Goal: Task Accomplishment & Management: Manage account settings

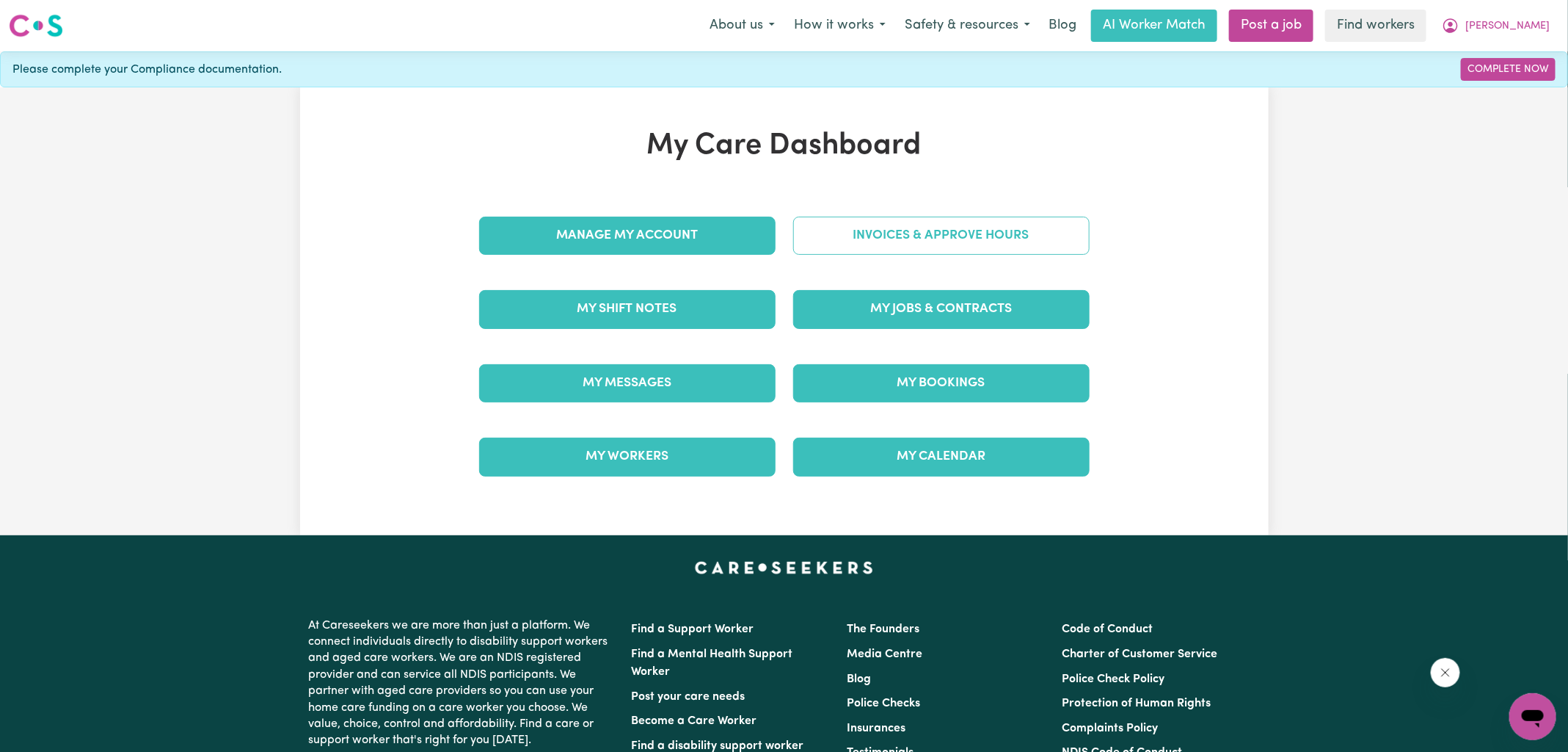
click at [864, 241] on link "Invoices & Approve Hours" at bounding box center [942, 236] width 296 height 38
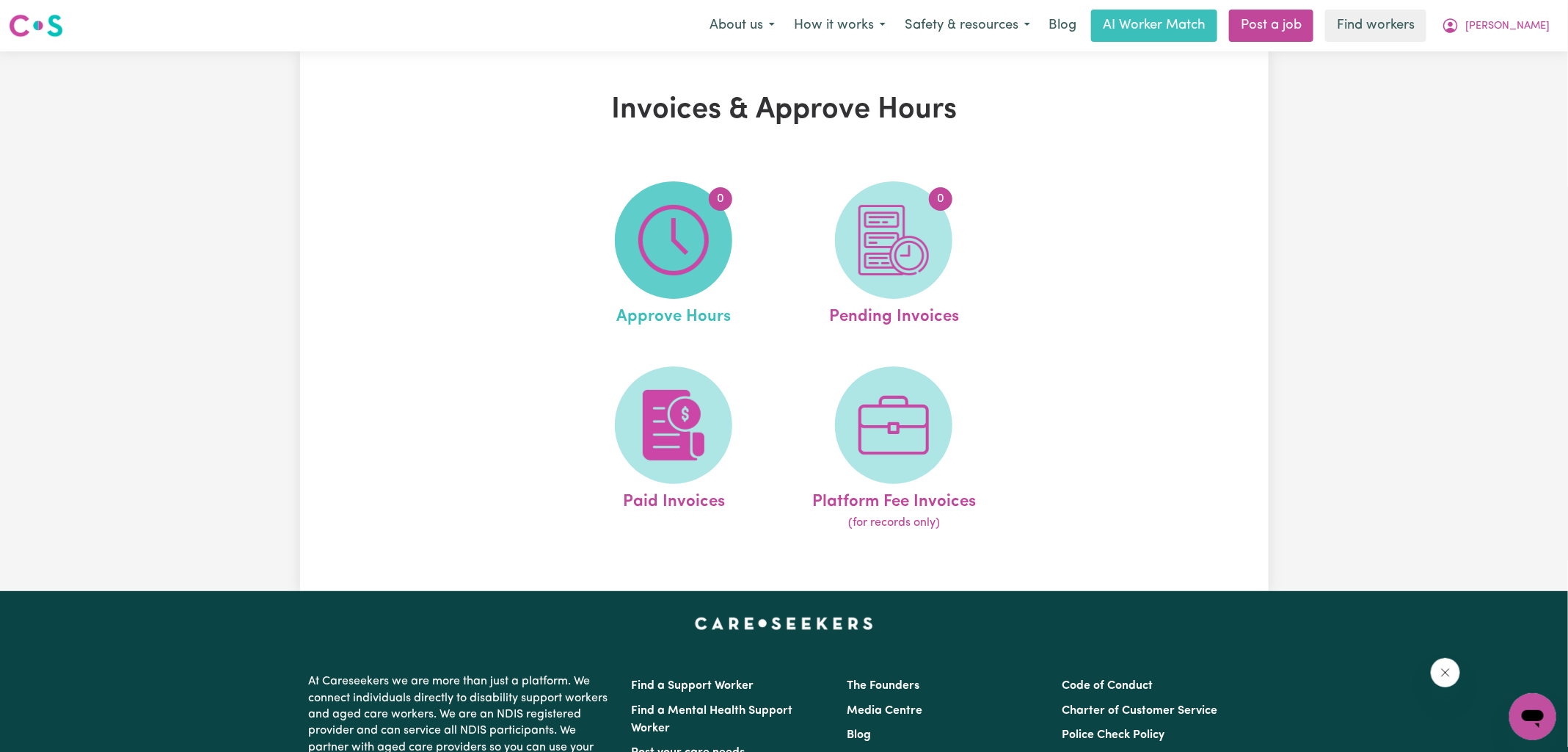
click at [668, 246] on img at bounding box center [673, 240] width 71 height 71
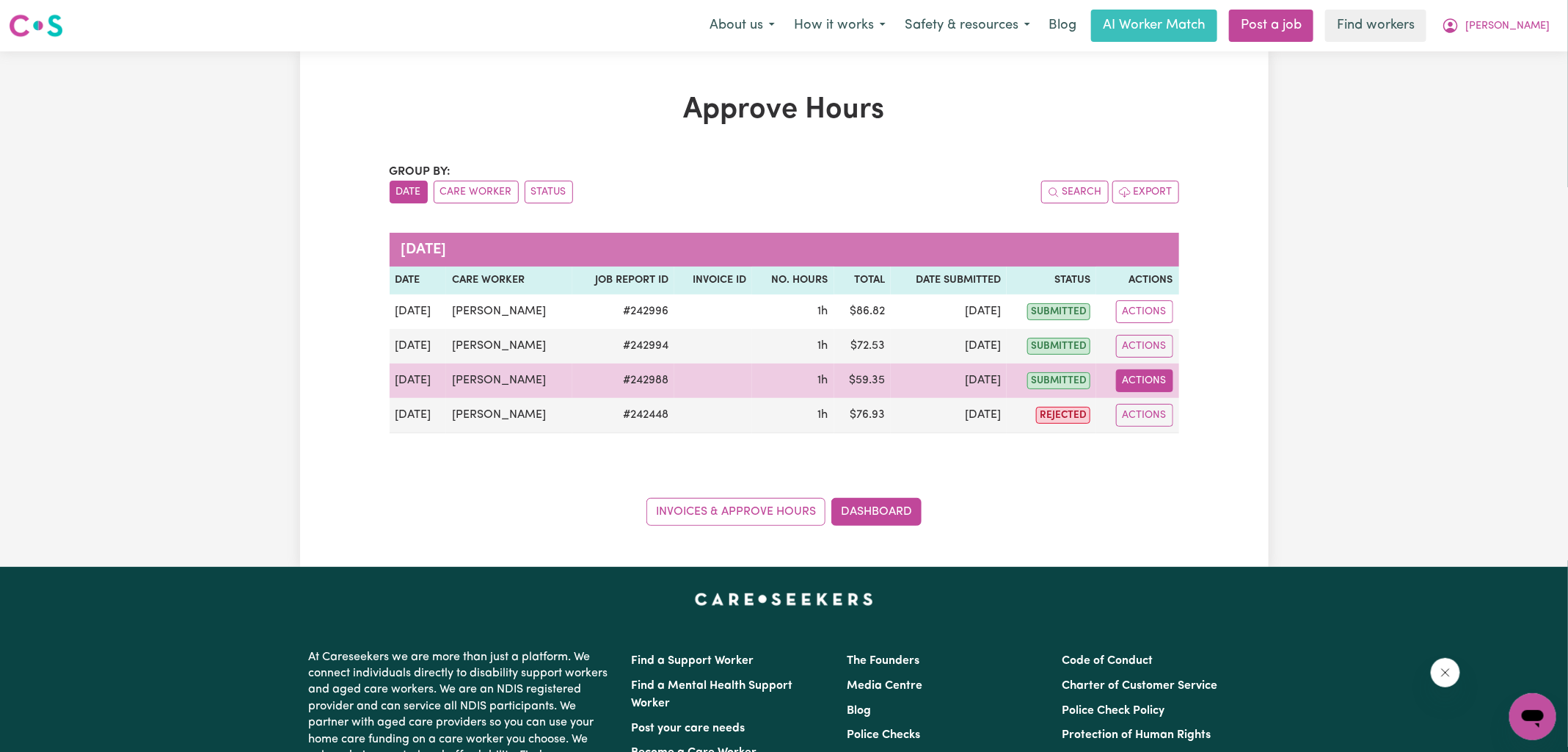
click at [1147, 380] on button "Actions" at bounding box center [1145, 380] width 57 height 23
click at [1160, 416] on link "View Job Report" at bounding box center [1180, 414] width 125 height 29
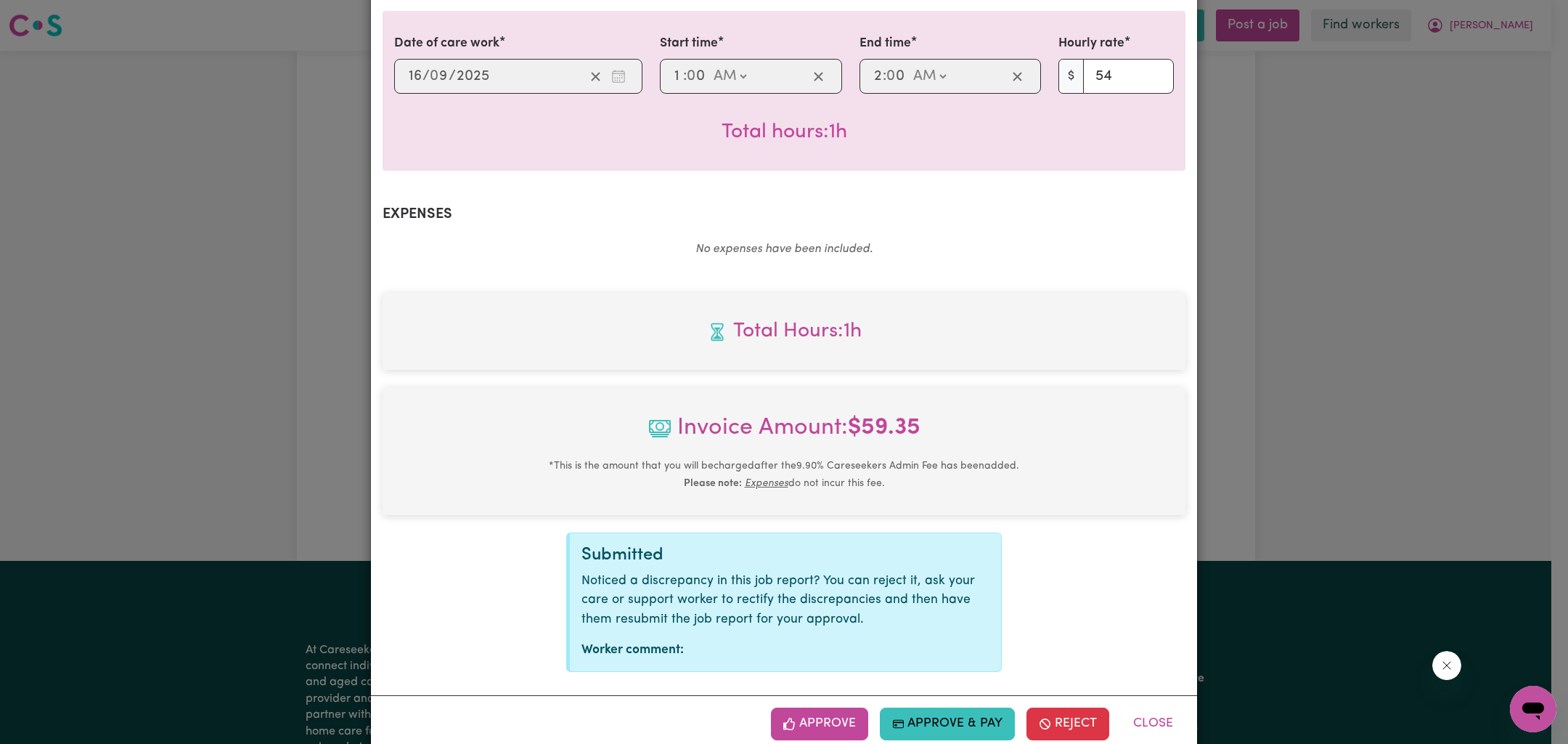
scroll to position [393, 0]
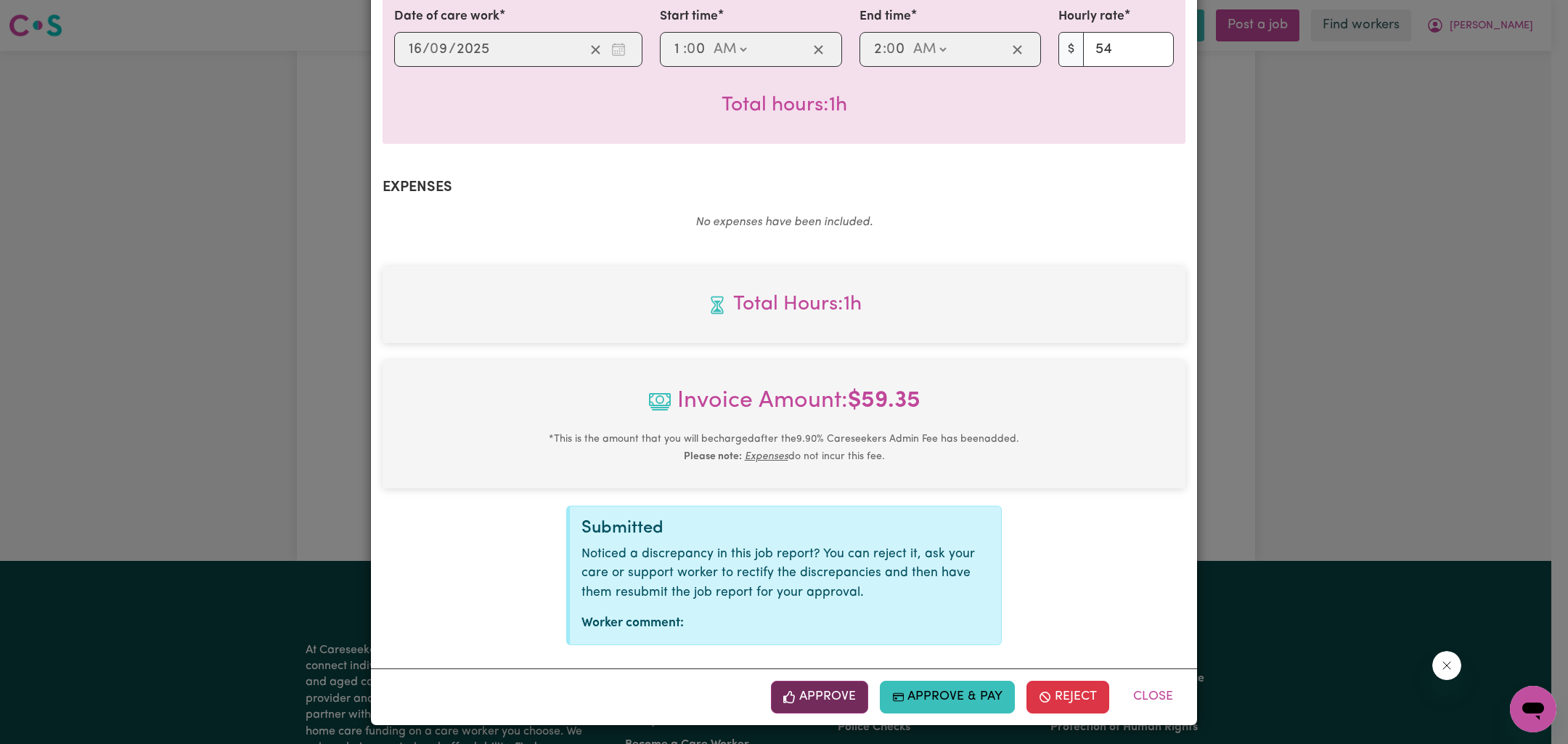
click at [820, 694] on button "Approve" at bounding box center [819, 697] width 97 height 32
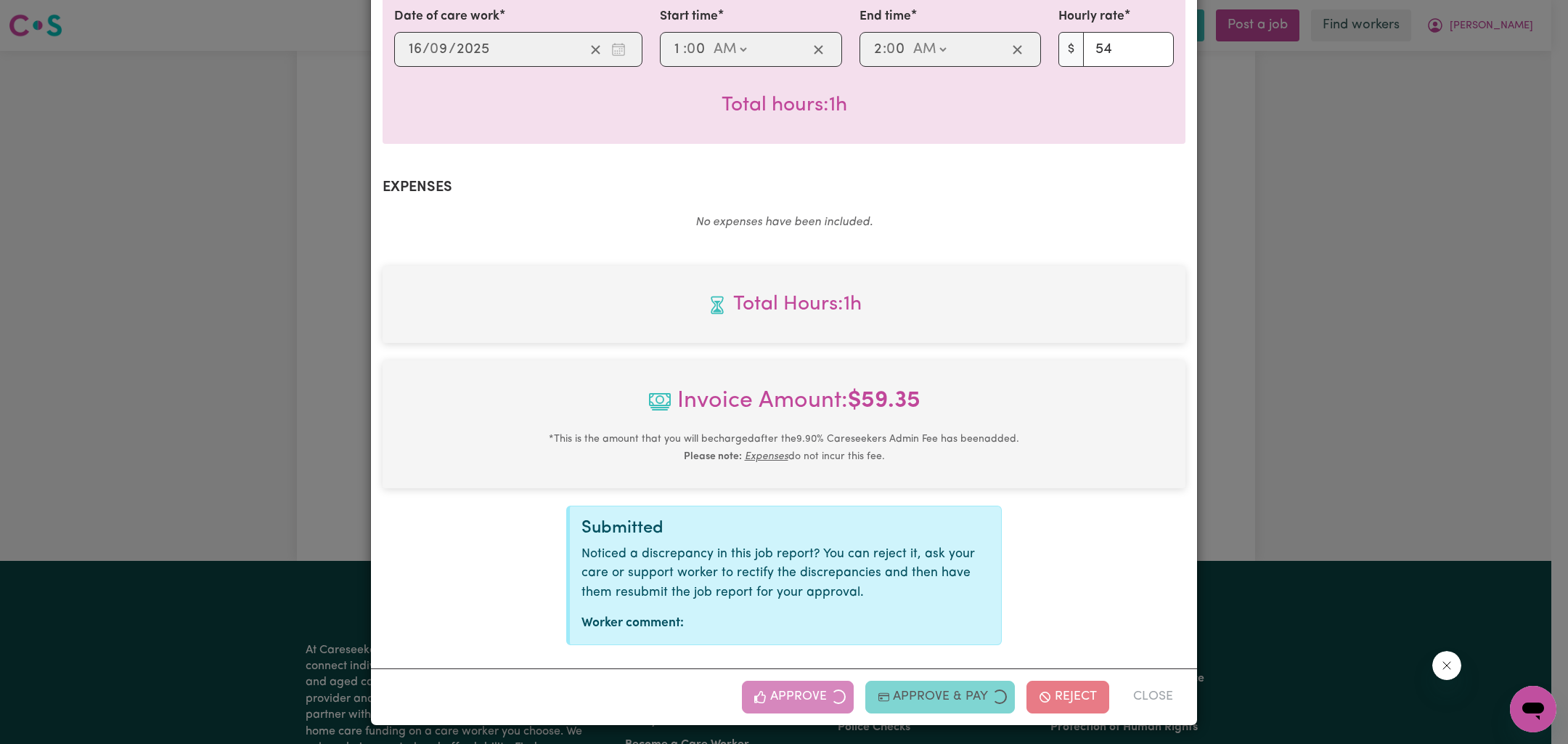
click at [1158, 464] on div "Invoice Amount: $ 59.35 * This is the amount that you will be charged after the…" at bounding box center [784, 424] width 803 height 128
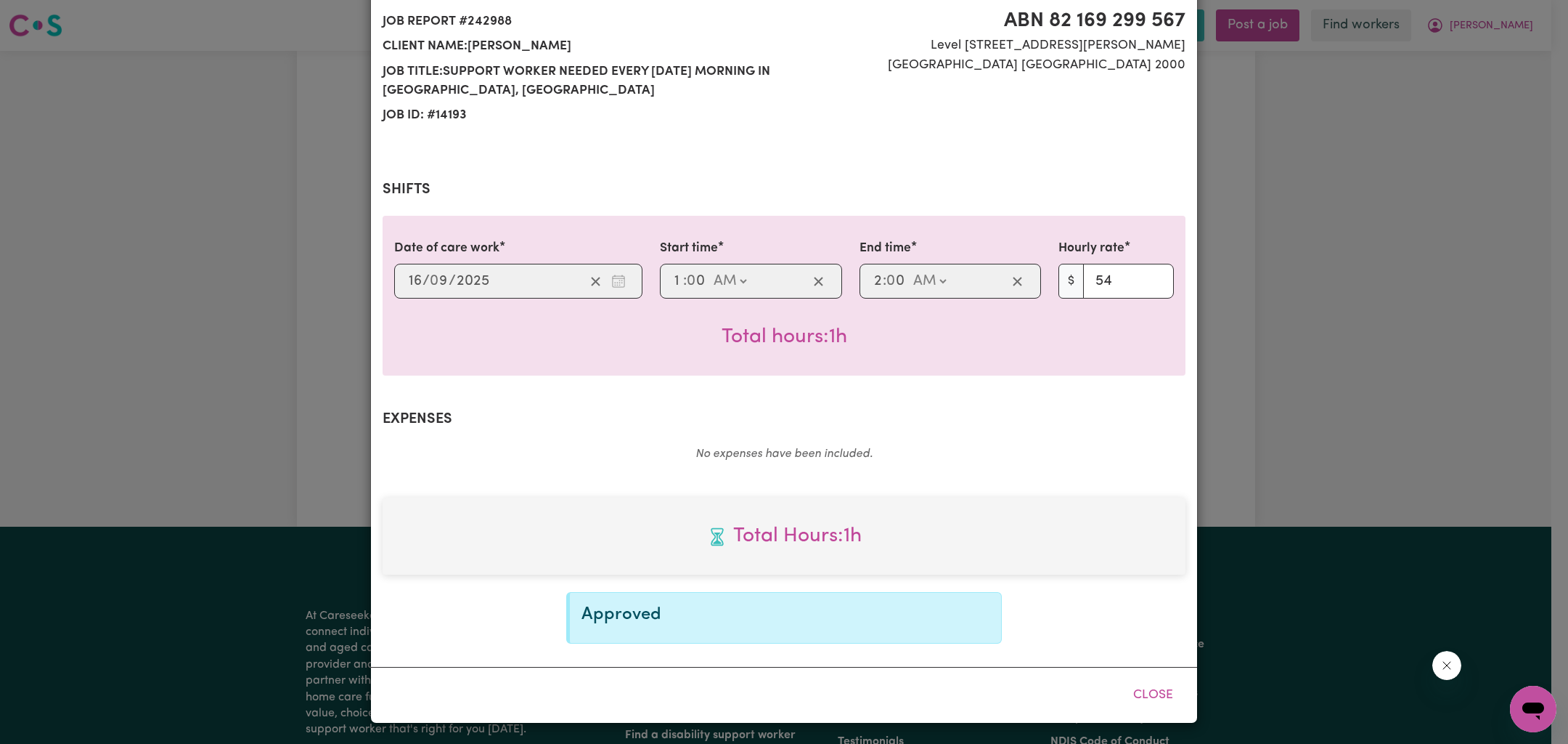
scroll to position [159, 0]
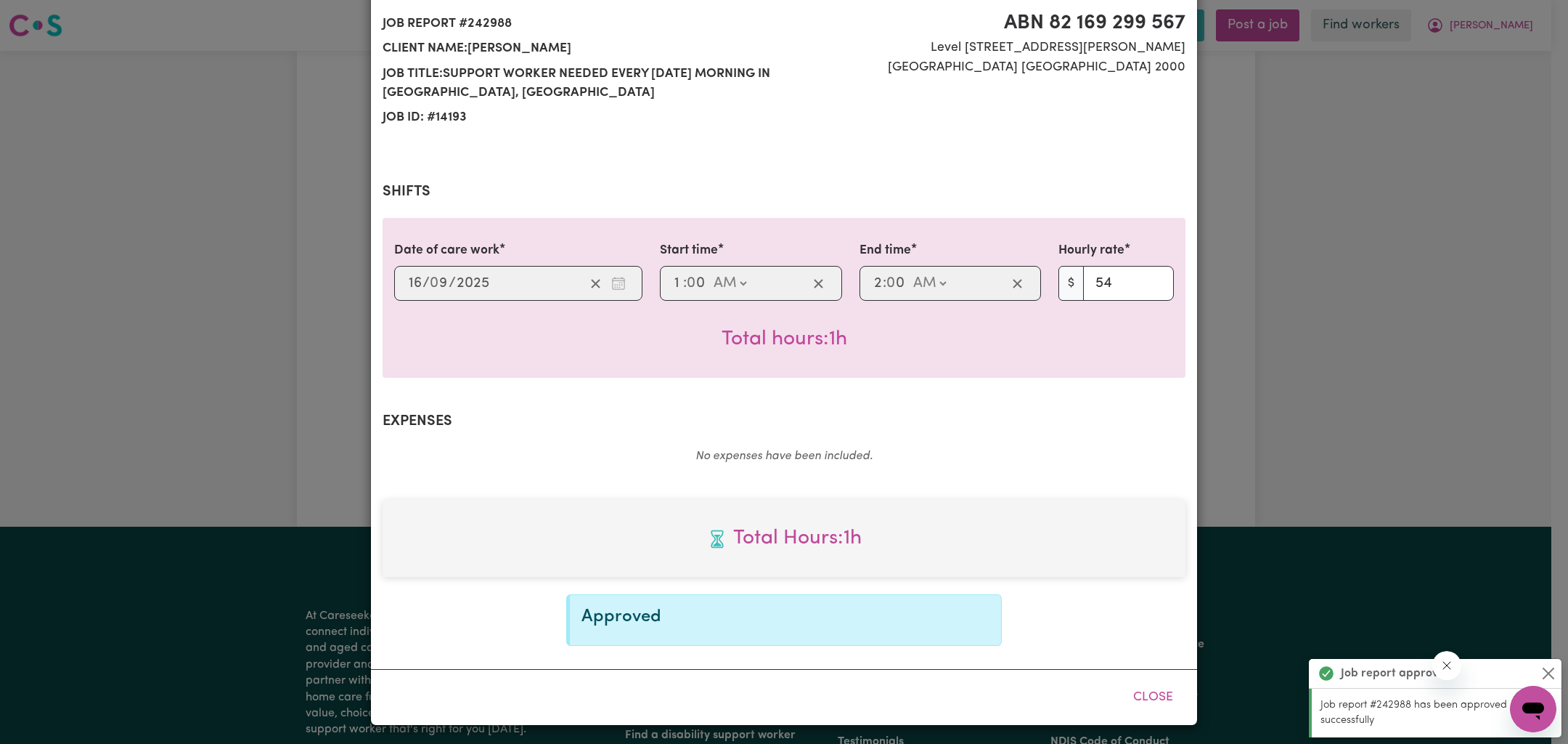
click at [1279, 395] on div "Job Report # 242988 - [PERSON_NAME] Summary Job report # 242988 Client name: [P…" at bounding box center [784, 372] width 1568 height 744
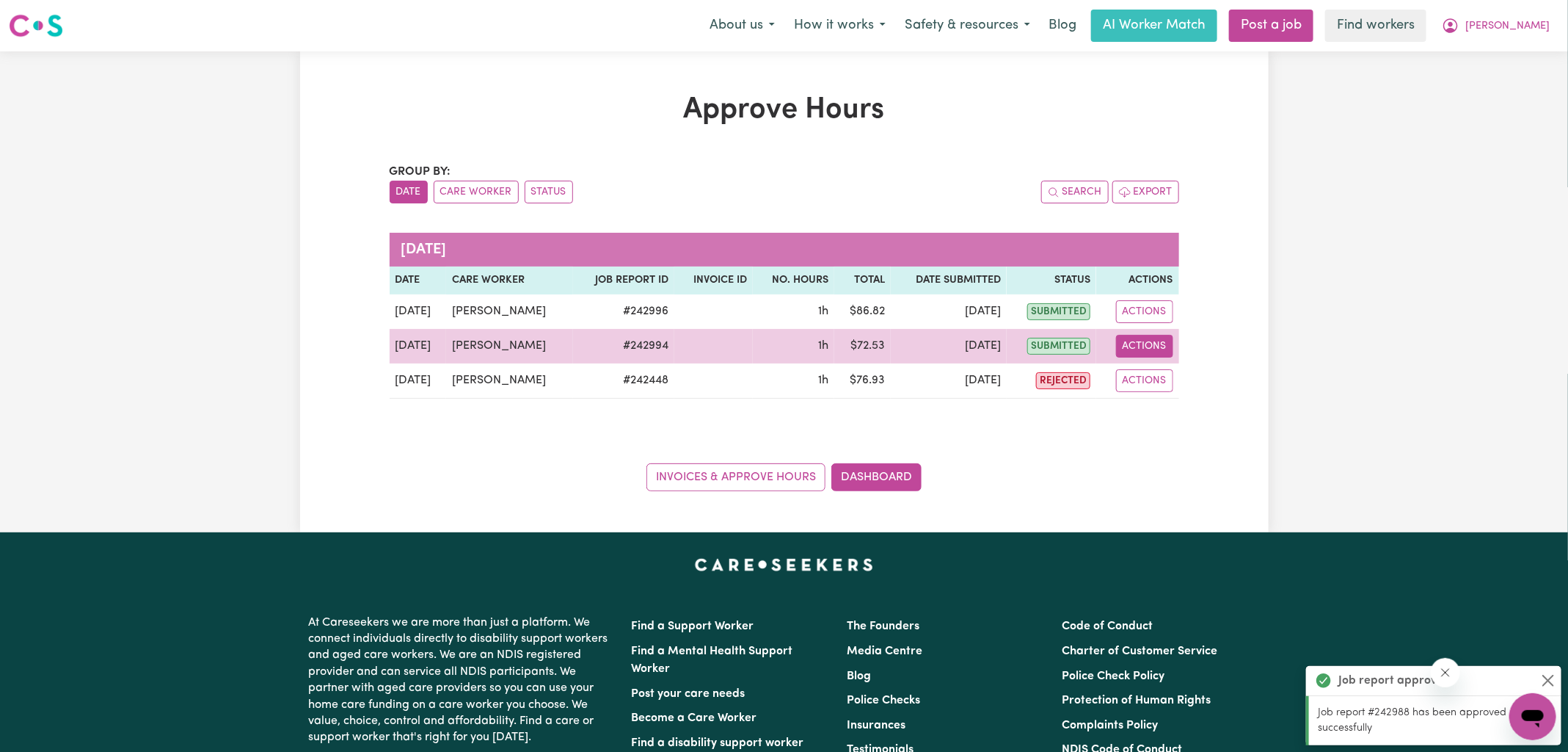
click at [1120, 346] on button "Actions" at bounding box center [1145, 346] width 57 height 23
click at [1145, 366] on link "View Job Report" at bounding box center [1180, 380] width 125 height 29
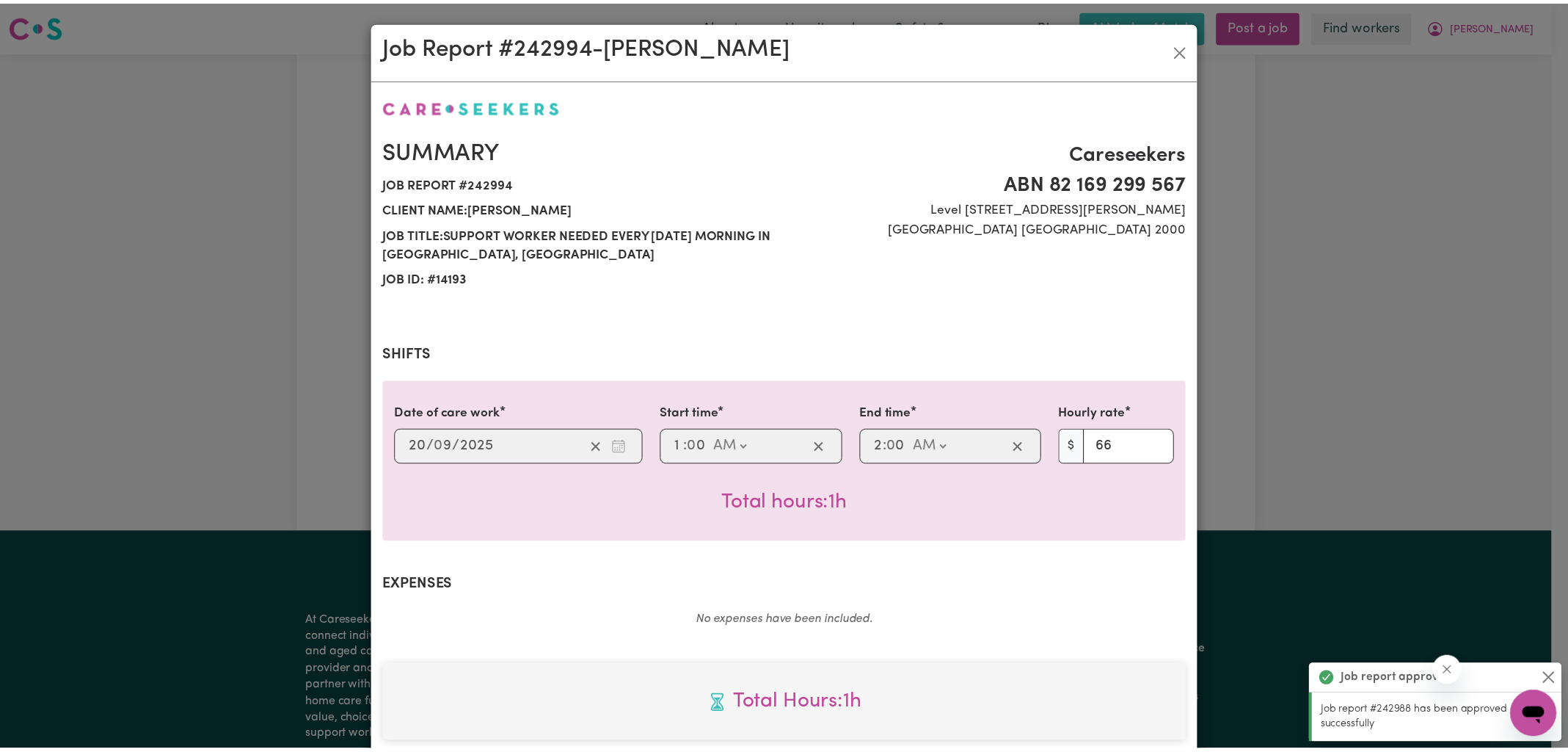
scroll to position [397, 0]
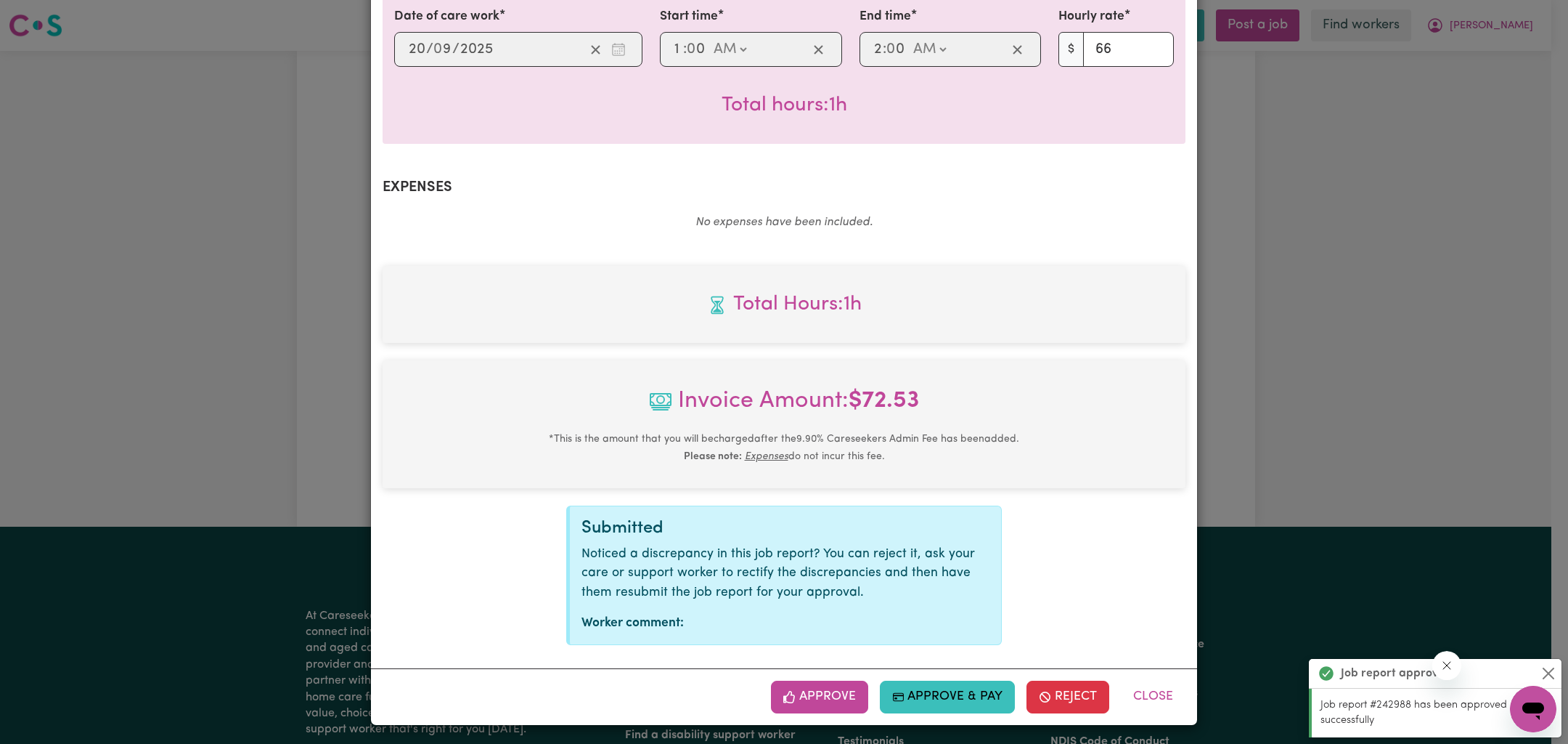
drag, startPoint x: 838, startPoint y: 697, endPoint x: 984, endPoint y: 570, distance: 193.5
click at [838, 697] on button "Approve" at bounding box center [819, 697] width 97 height 32
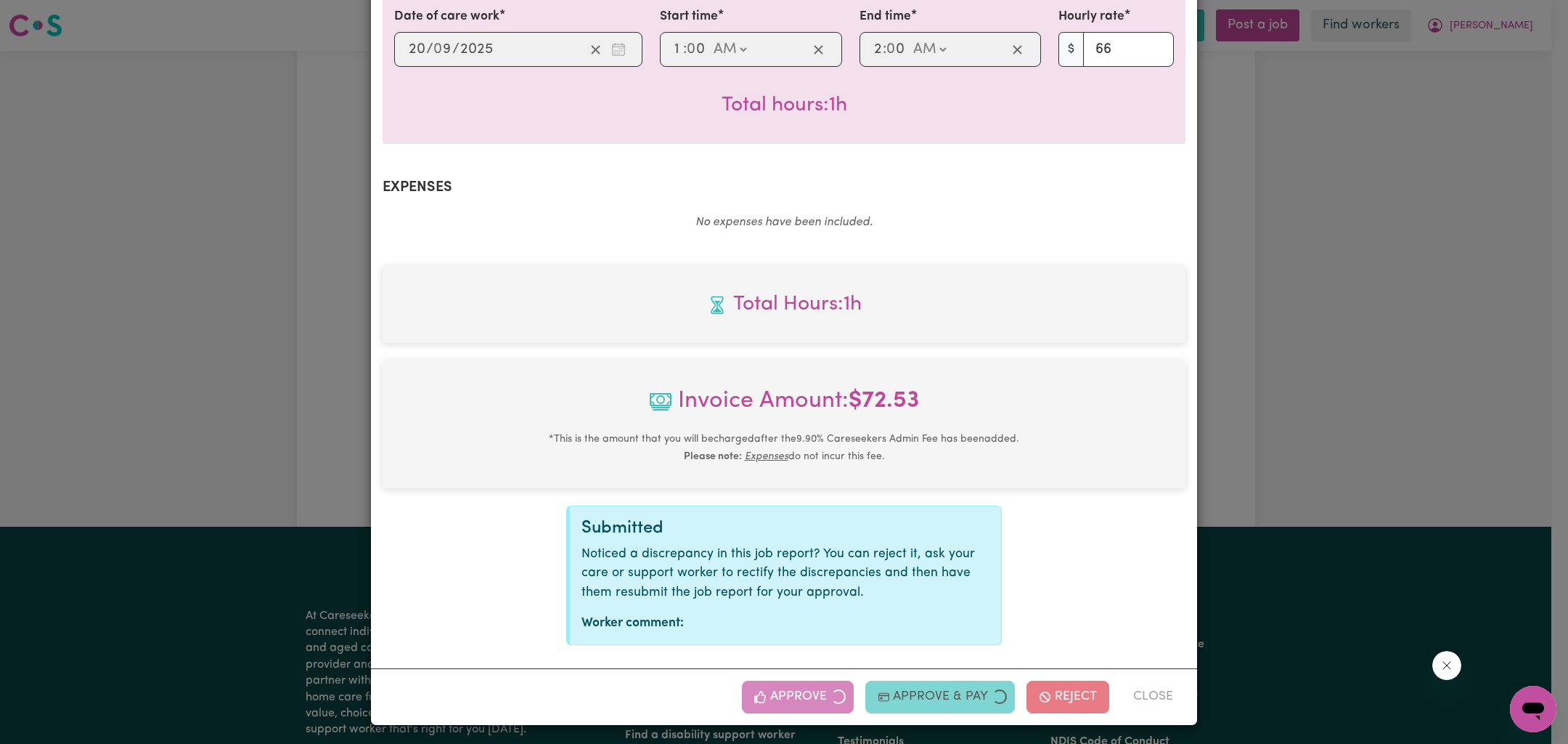
click at [1398, 276] on div "Job Report # 242994 - [PERSON_NAME] Summary Job report # 242994 Client name: [P…" at bounding box center [784, 372] width 1568 height 744
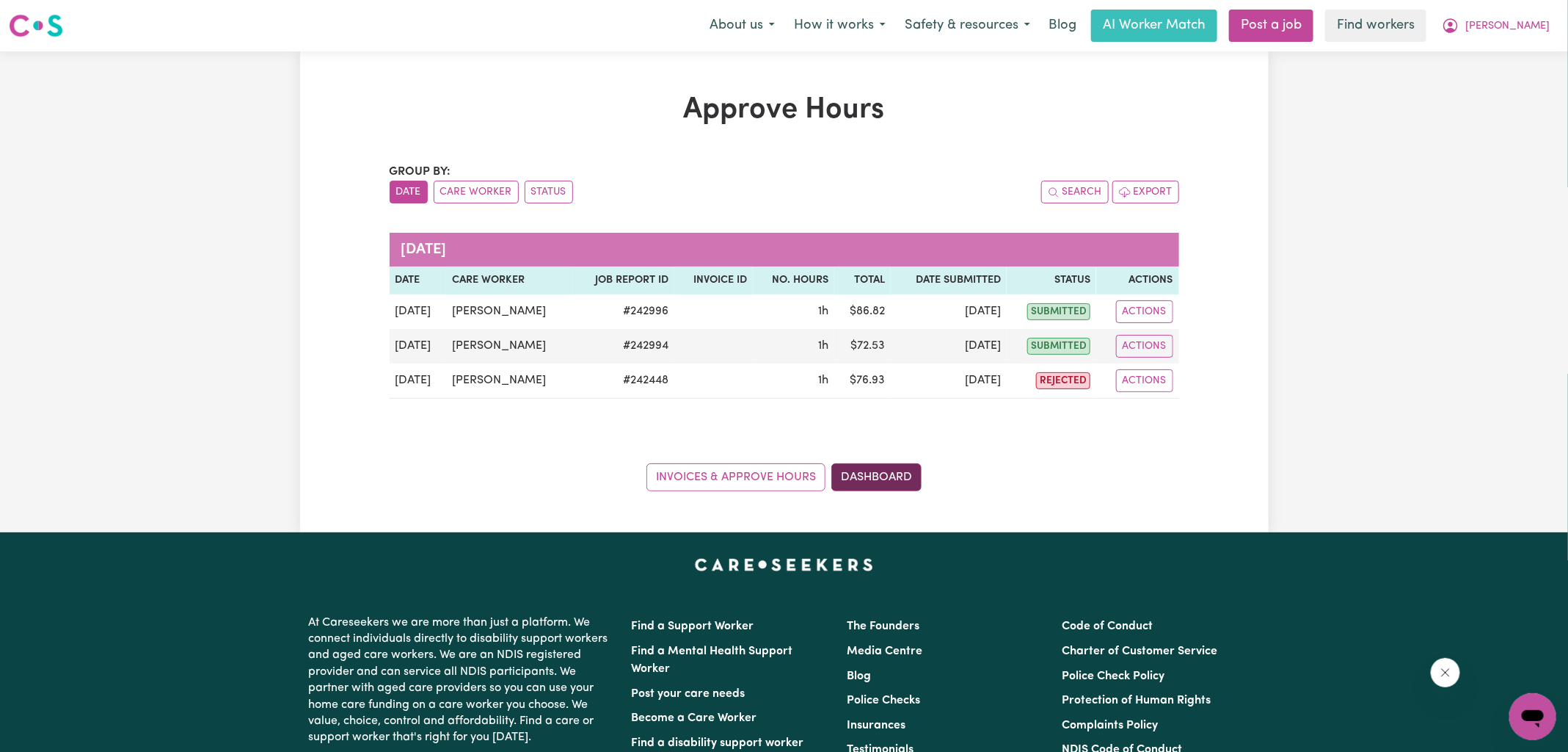
click at [896, 483] on link "Dashboard" at bounding box center [876, 477] width 91 height 28
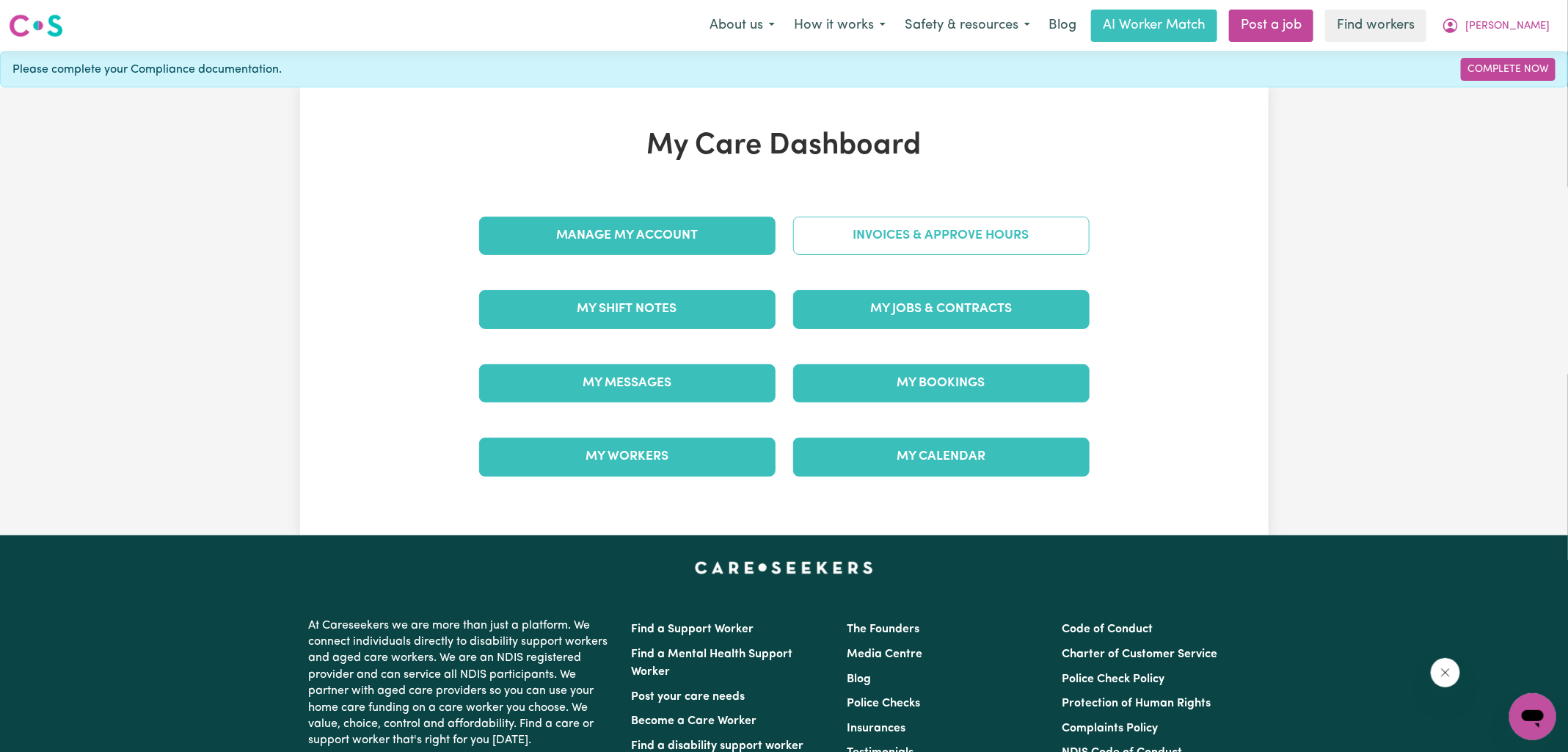
click at [926, 223] on link "Invoices & Approve Hours" at bounding box center [942, 236] width 296 height 38
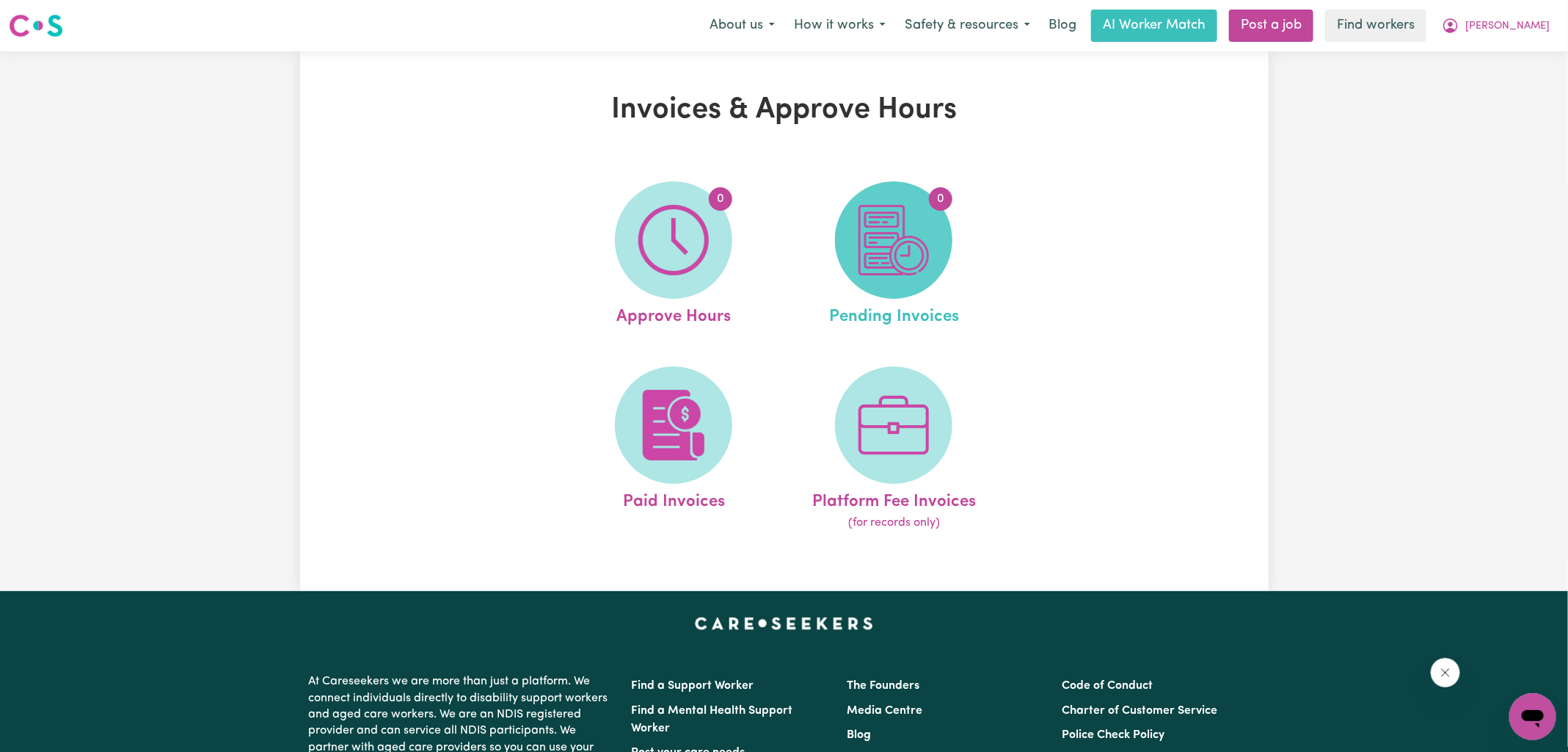
click at [923, 246] on img at bounding box center [894, 240] width 71 height 71
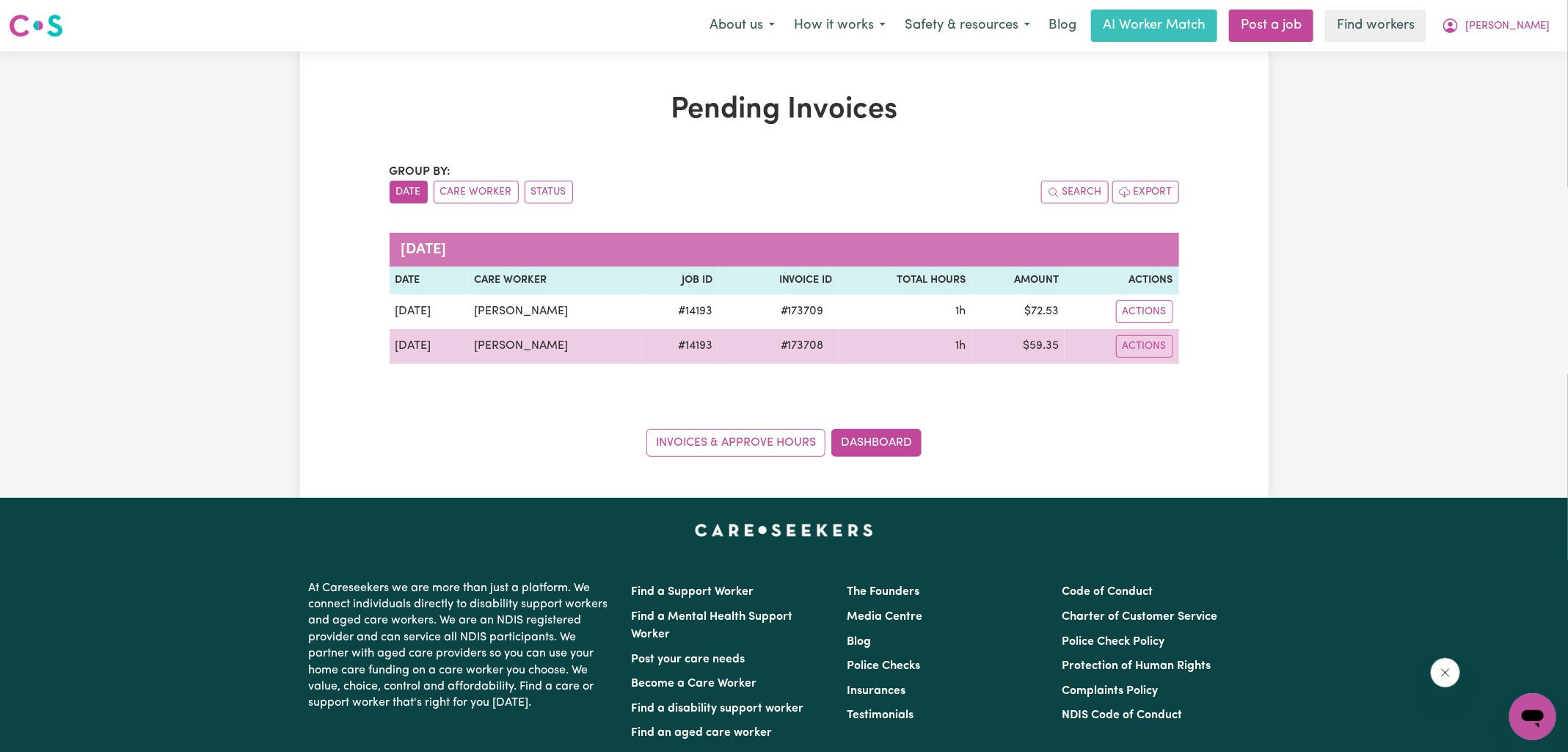
click at [806, 343] on span "# 173708" at bounding box center [802, 346] width 61 height 18
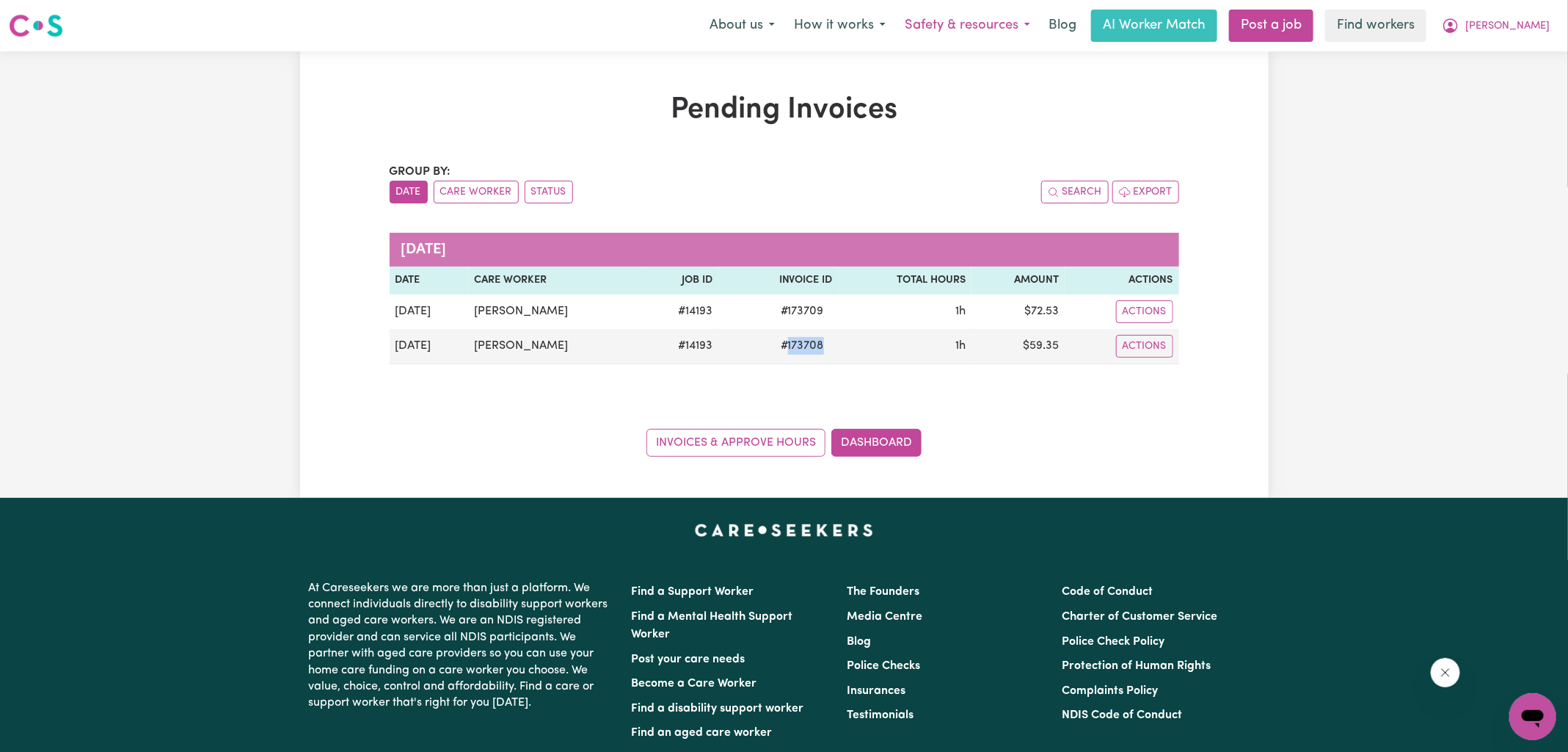
copy span "173708"
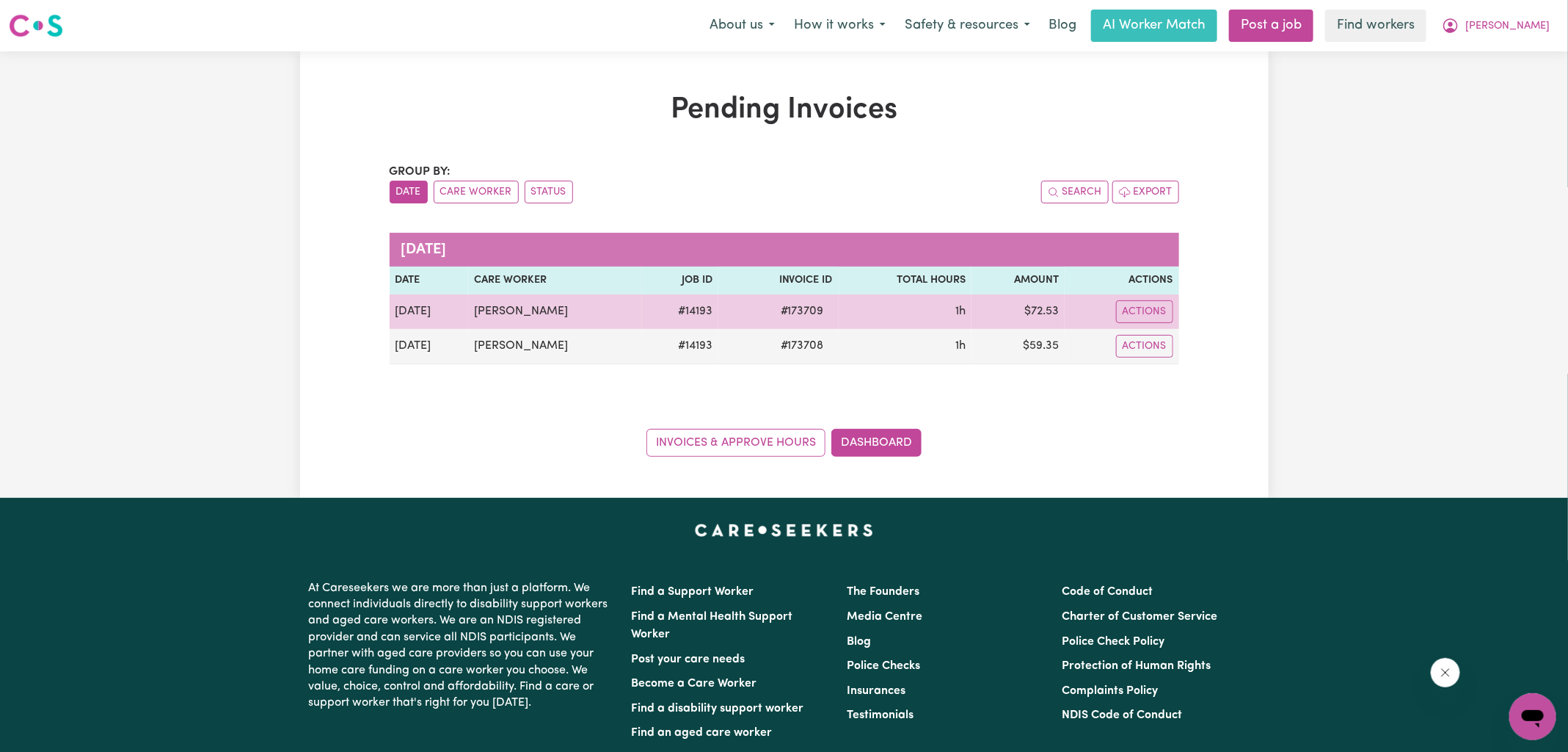
click at [802, 308] on span "# 173709" at bounding box center [802, 311] width 61 height 18
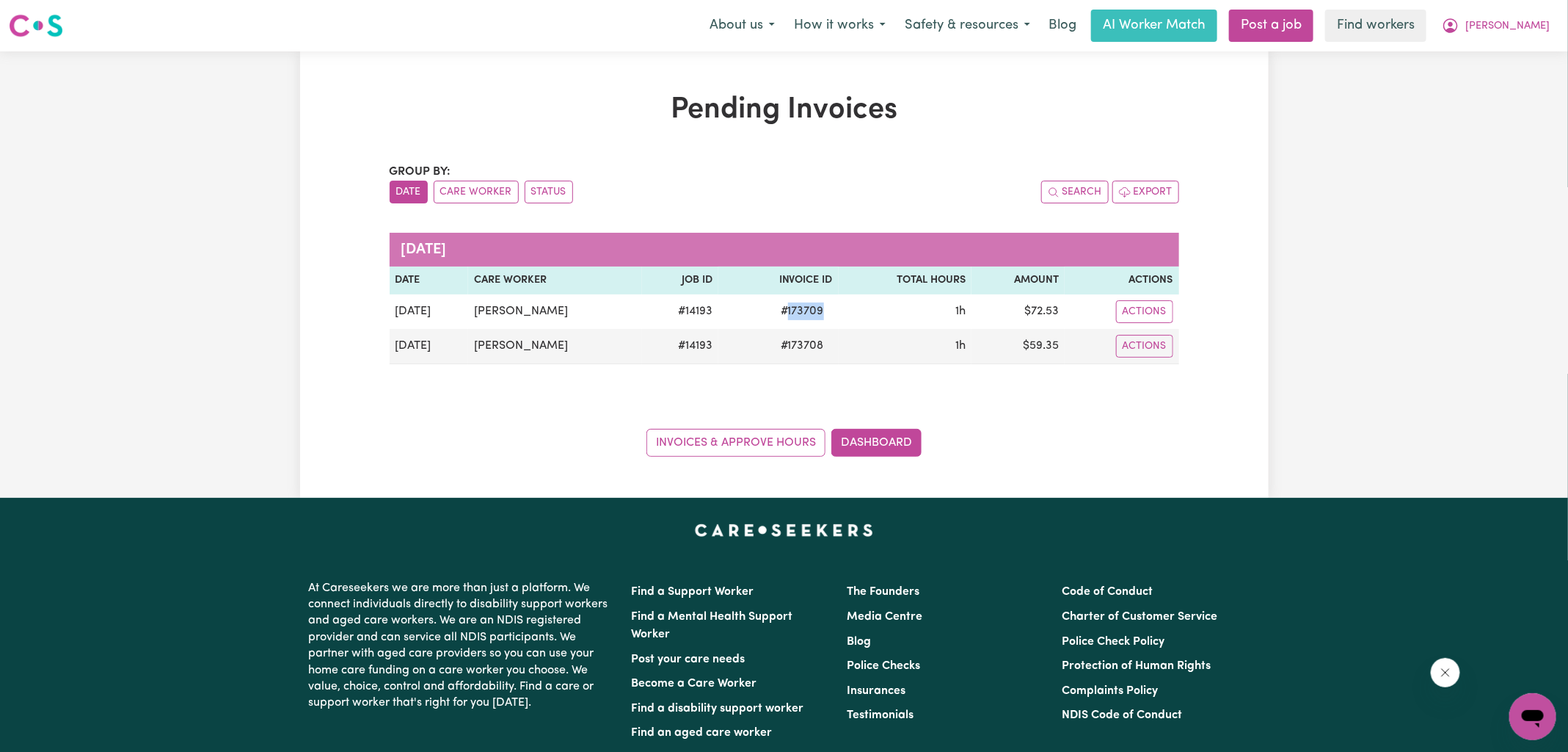
copy span "173709"
click at [1460, 27] on icon "My Account" at bounding box center [1451, 26] width 18 height 18
click at [1520, 86] on link "Logout" at bounding box center [1500, 85] width 116 height 28
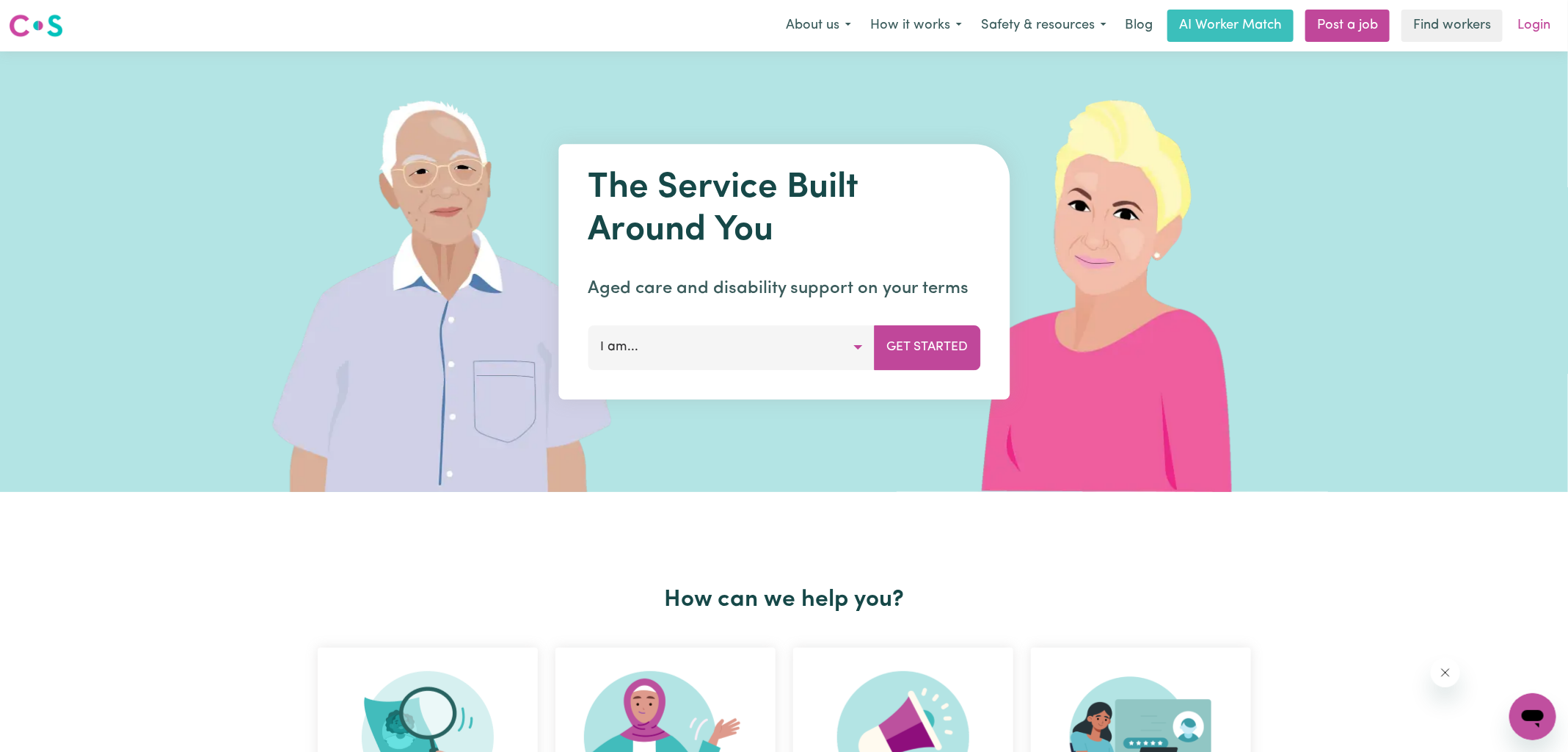
click at [1535, 24] on link "Login" at bounding box center [1534, 26] width 51 height 32
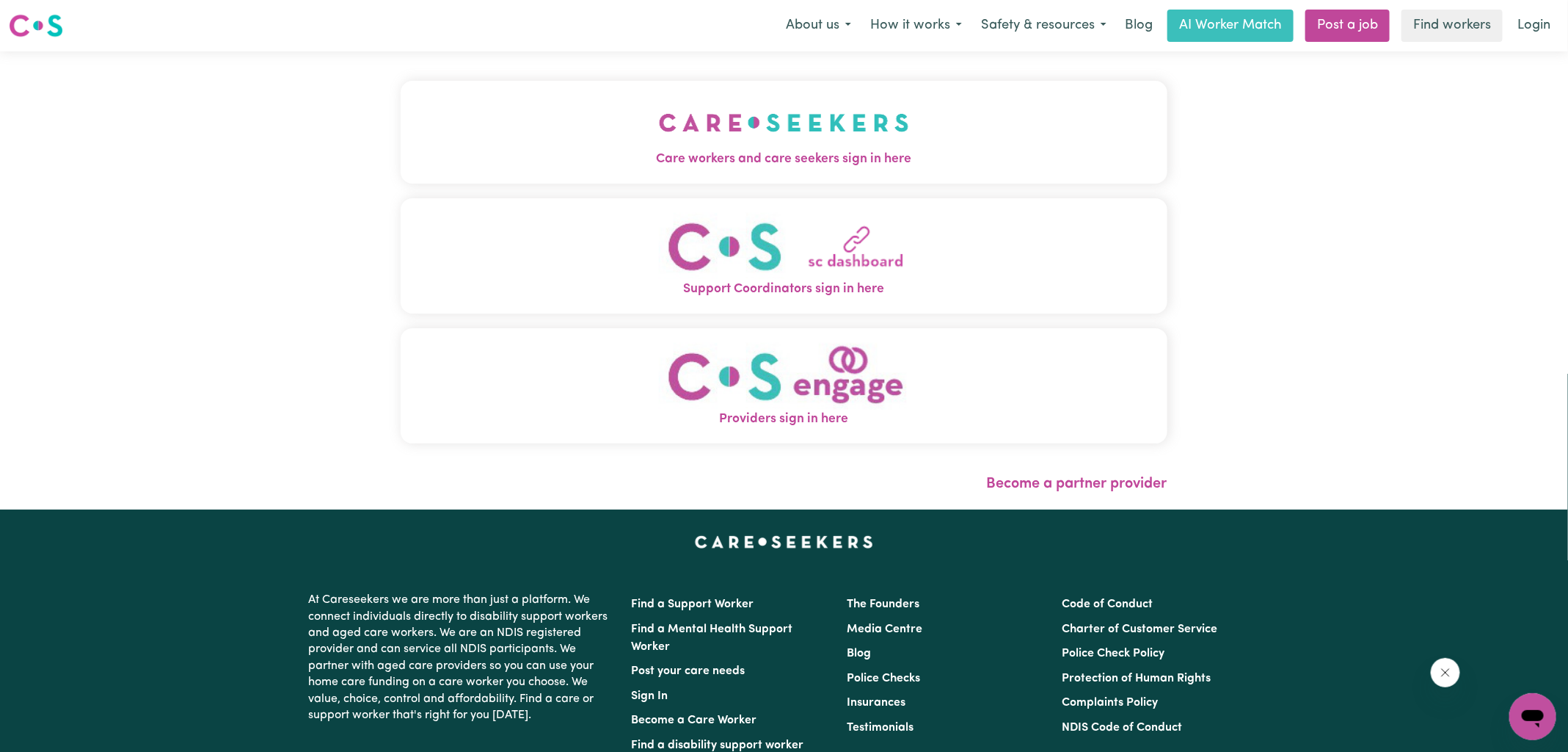
click at [491, 148] on button "Care workers and care seekers sign in here" at bounding box center [784, 132] width 767 height 102
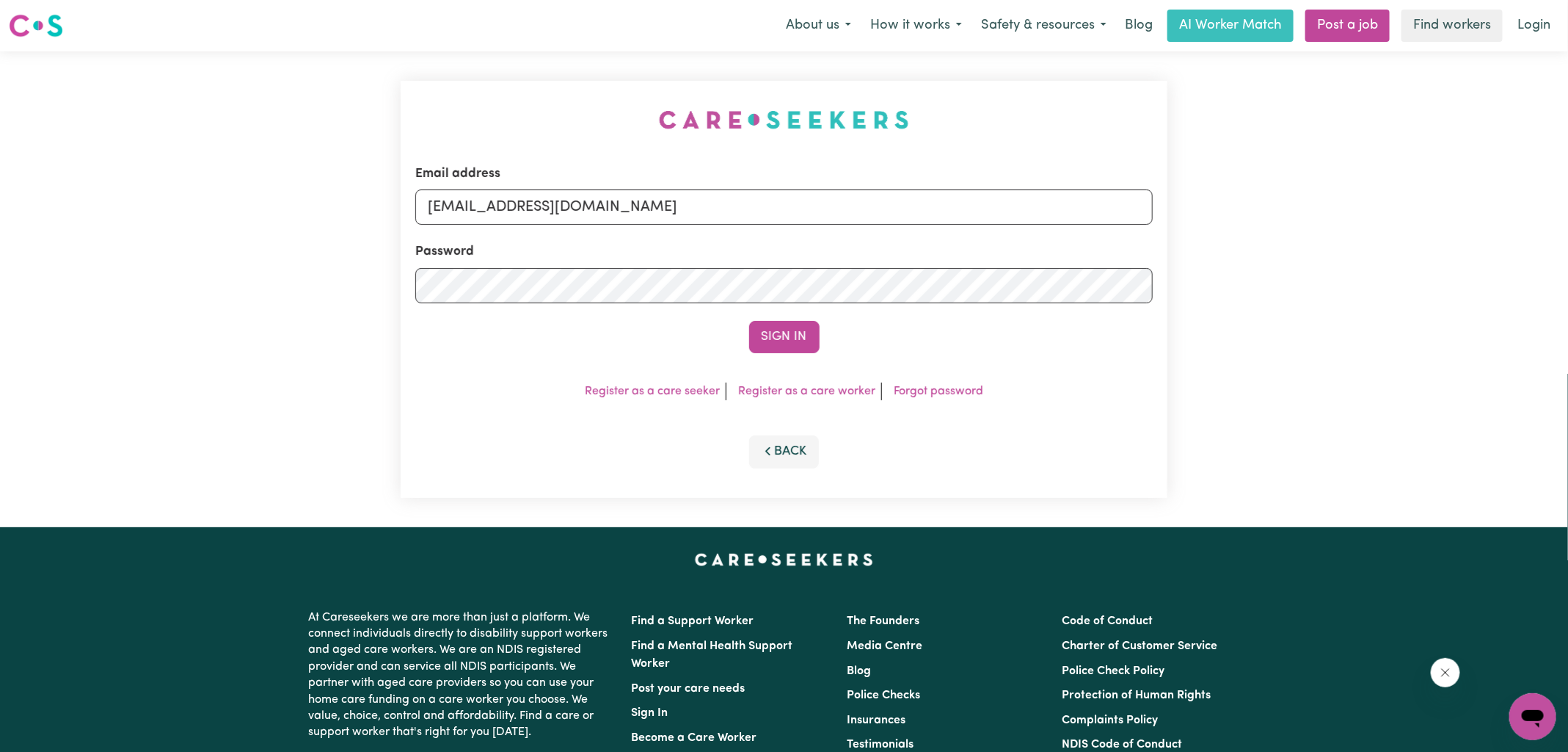
click at [462, 88] on div "Email address [EMAIL_ADDRESS][DOMAIN_NAME] Password Sign In Register as a care …" at bounding box center [784, 289] width 785 height 476
drag, startPoint x: 508, startPoint y: 206, endPoint x: 1233, endPoint y: 271, distance: 727.9
click at [1233, 271] on div "Email address [EMAIL_ADDRESS][DOMAIN_NAME] Password Sign In Register as a care …" at bounding box center [784, 289] width 1568 height 476
type input "[EMAIL_ADDRESS][DOMAIN_NAME]"
click at [775, 338] on button "Sign In" at bounding box center [785, 337] width 71 height 32
